Goal: Information Seeking & Learning: Find contact information

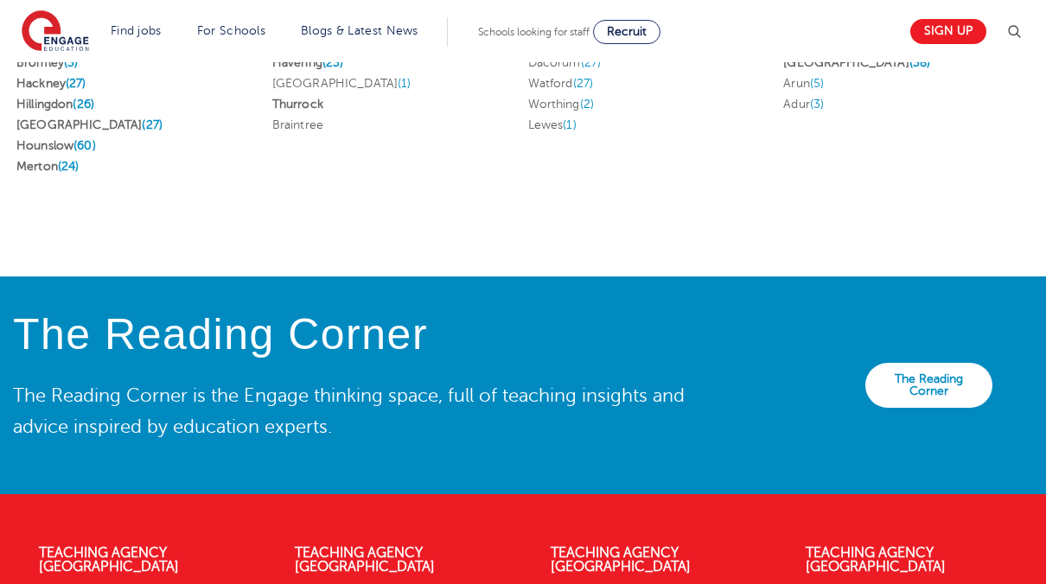
scroll to position [4045, 0]
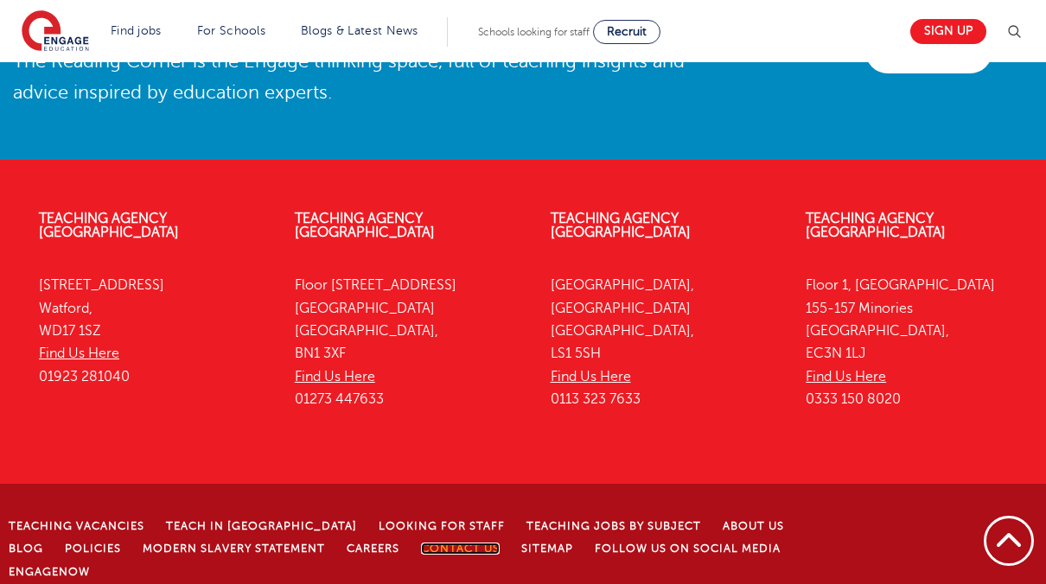
click at [421, 543] on link "Contact Us" at bounding box center [460, 549] width 79 height 12
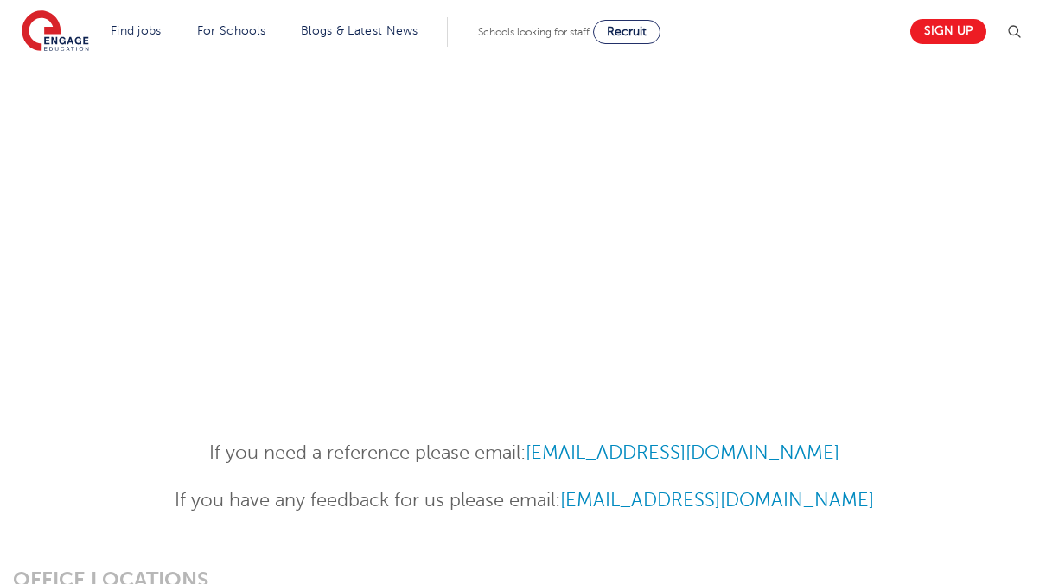
scroll to position [1111, 0]
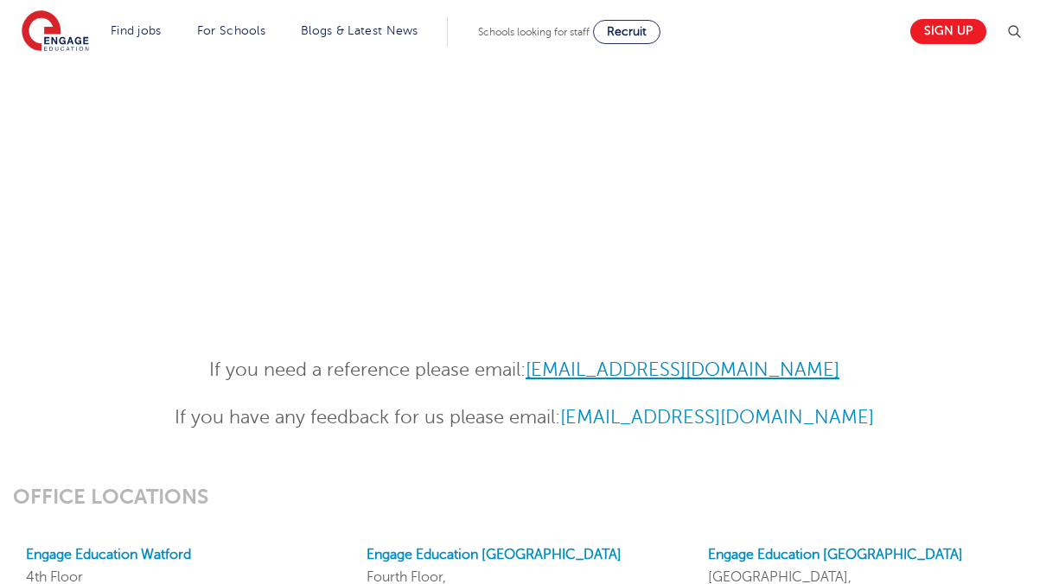
drag, startPoint x: 862, startPoint y: 365, endPoint x: 542, endPoint y: 367, distance: 319.7
click at [542, 367] on p "If you need a reference please email: [EMAIL_ADDRESS][DOMAIN_NAME]" at bounding box center [524, 370] width 848 height 30
copy link "[EMAIL_ADDRESS][DOMAIN_NAME]"
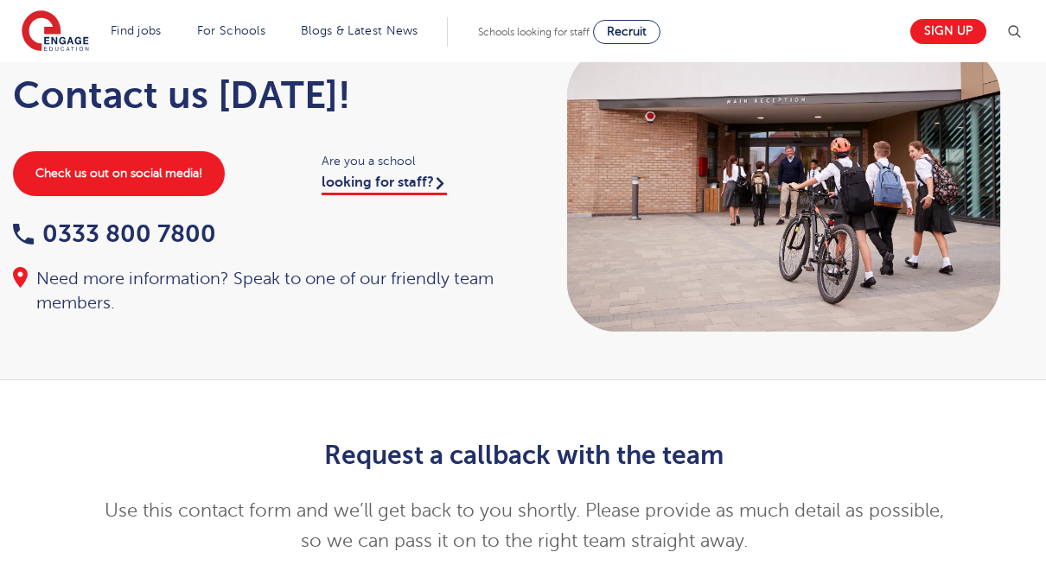
scroll to position [0, 0]
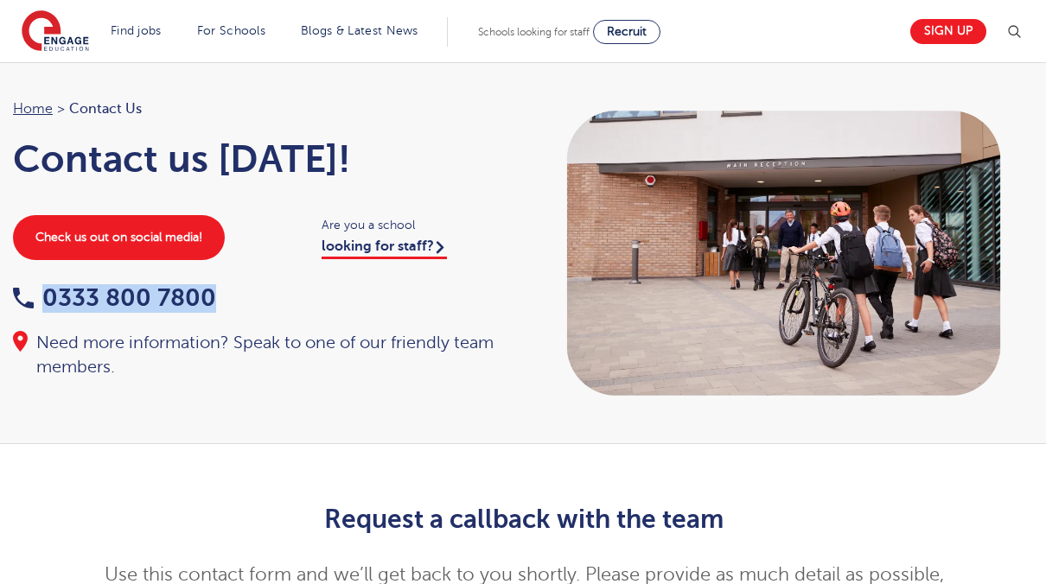
drag, startPoint x: 226, startPoint y: 296, endPoint x: 42, endPoint y: 296, distance: 184.1
click at [42, 296] on div "0333 800 7800" at bounding box center [260, 299] width 494 height 27
copy link "0333 800 7800"
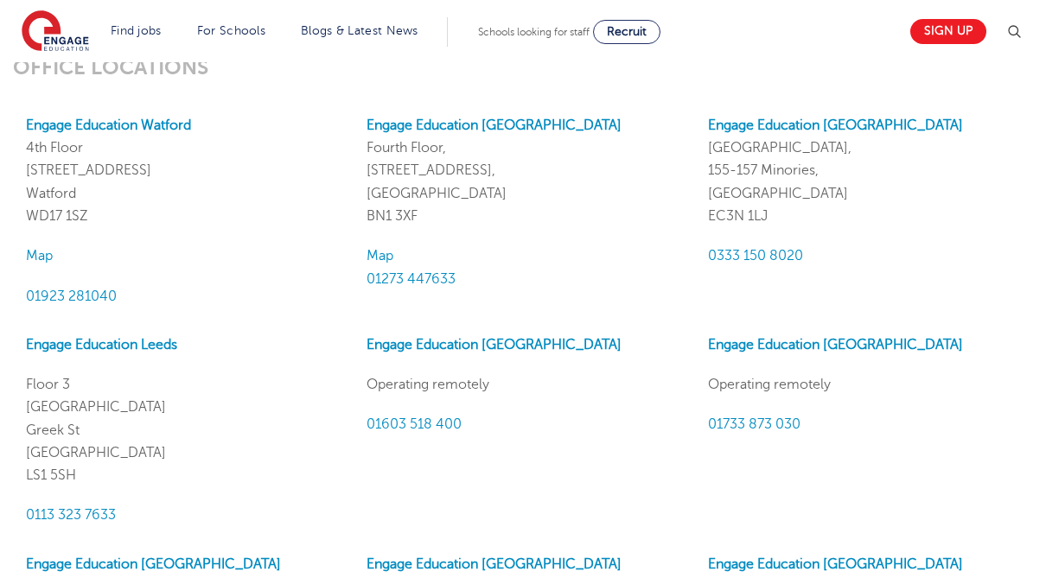
scroll to position [1555, 0]
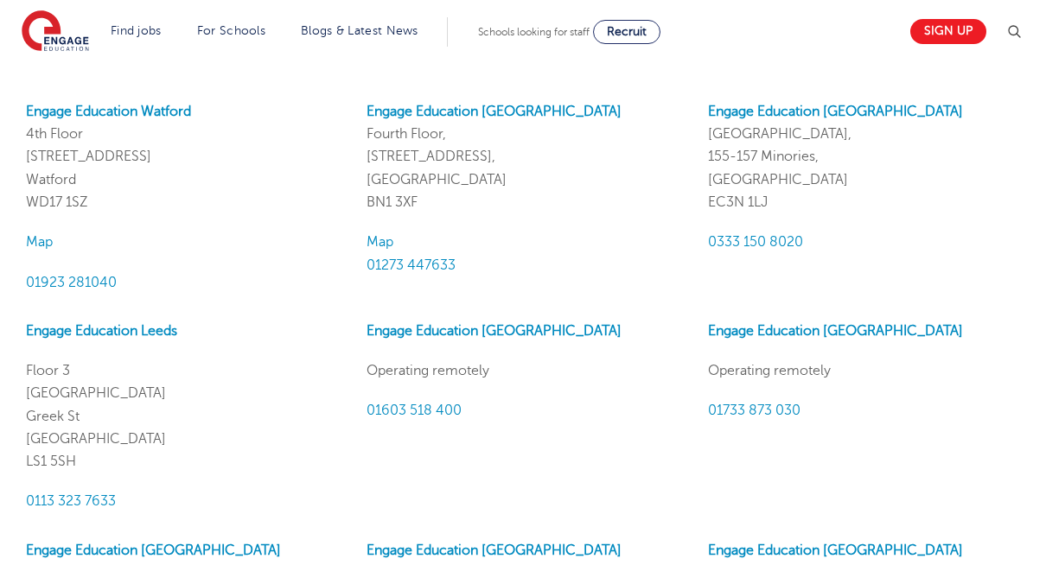
drag, startPoint x: 779, startPoint y: 196, endPoint x: 707, endPoint y: 136, distance: 93.8
click at [708, 136] on p "Engage Education [GEOGRAPHIC_DATA], [STREET_ADDRESS]" at bounding box center [865, 156] width 315 height 113
copy p "[STREET_ADDRESS]"
